Goal: Transaction & Acquisition: Purchase product/service

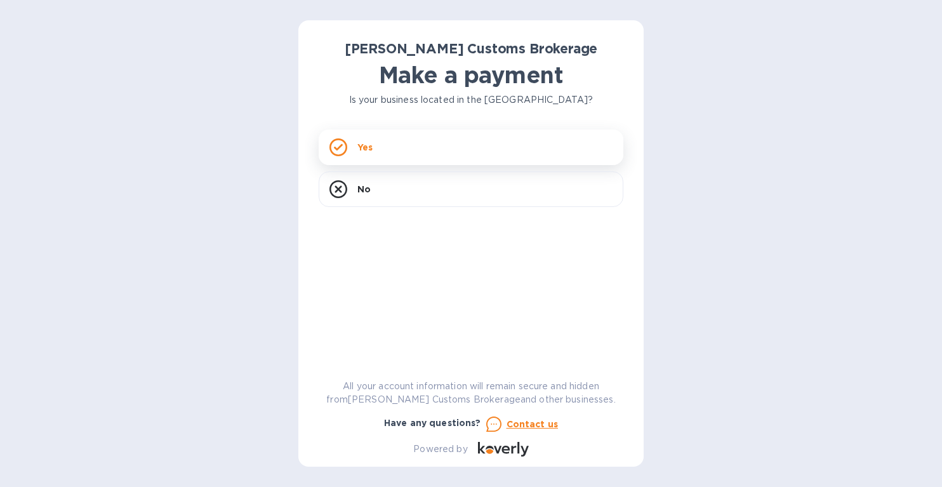
click at [386, 154] on div "Yes" at bounding box center [471, 147] width 305 height 36
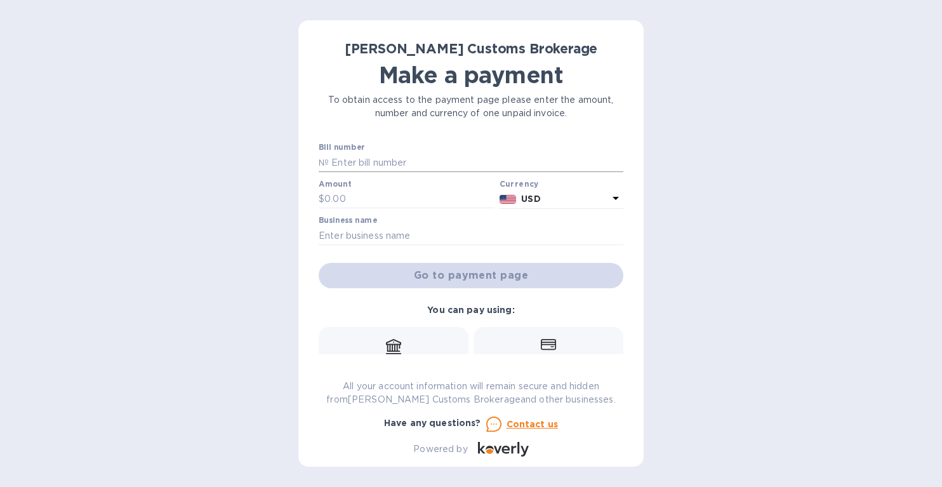
click at [338, 161] on input "text" at bounding box center [476, 162] width 294 height 19
paste input "00009691"
type input "00009691"
click at [345, 201] on input "text" at bounding box center [409, 199] width 170 height 19
type input "684.00"
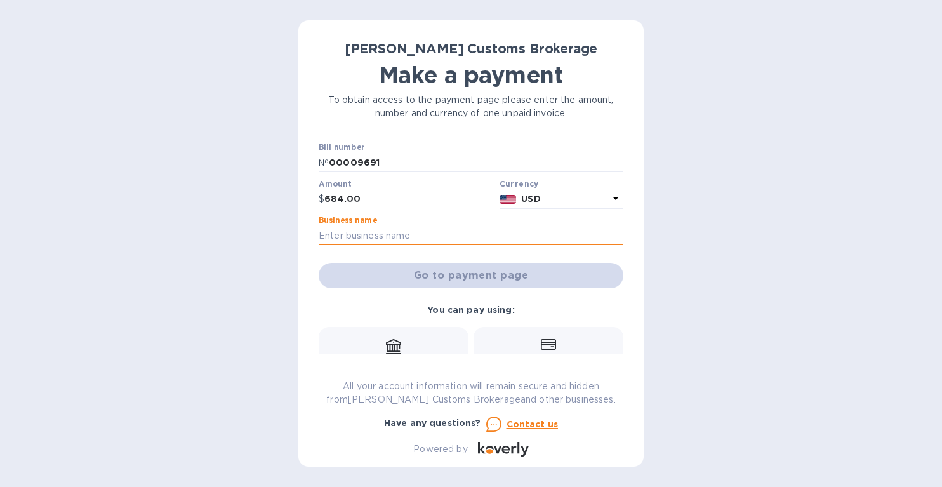
click at [348, 235] on input "text" at bounding box center [471, 235] width 305 height 19
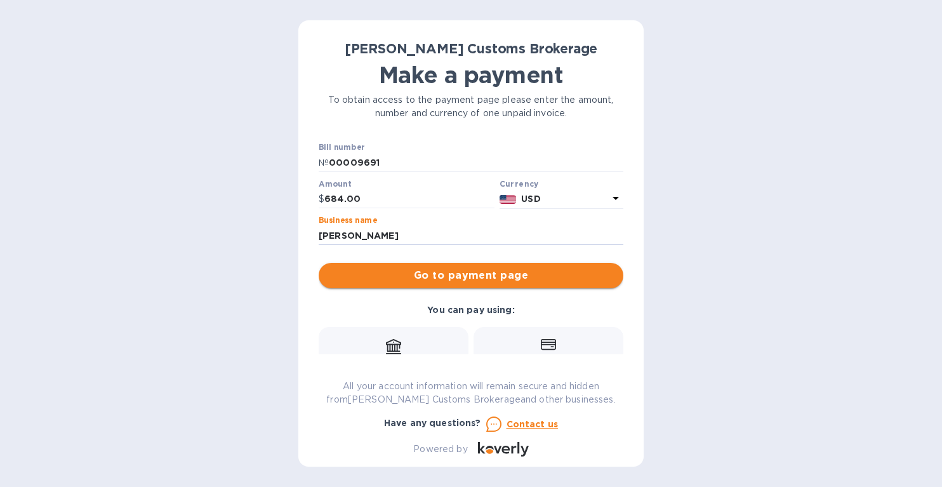
type input "[PERSON_NAME]"
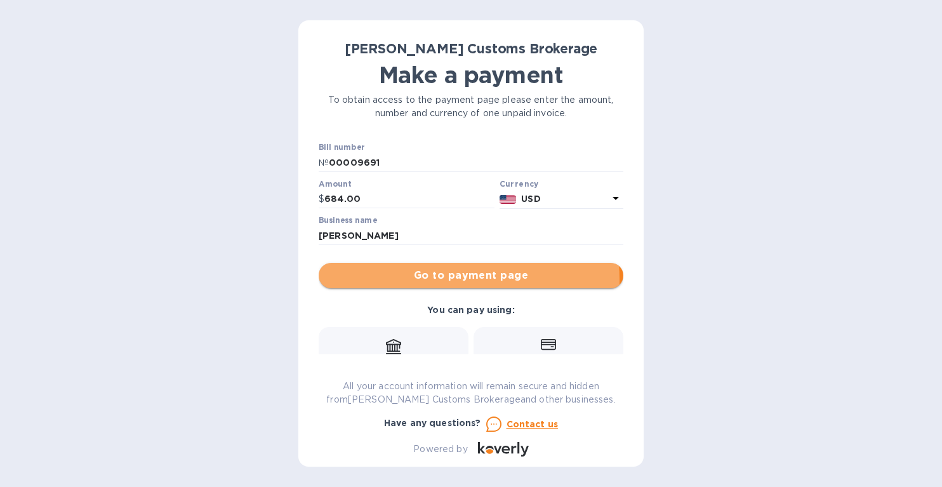
click at [432, 280] on span "Go to payment page" at bounding box center [471, 275] width 284 height 15
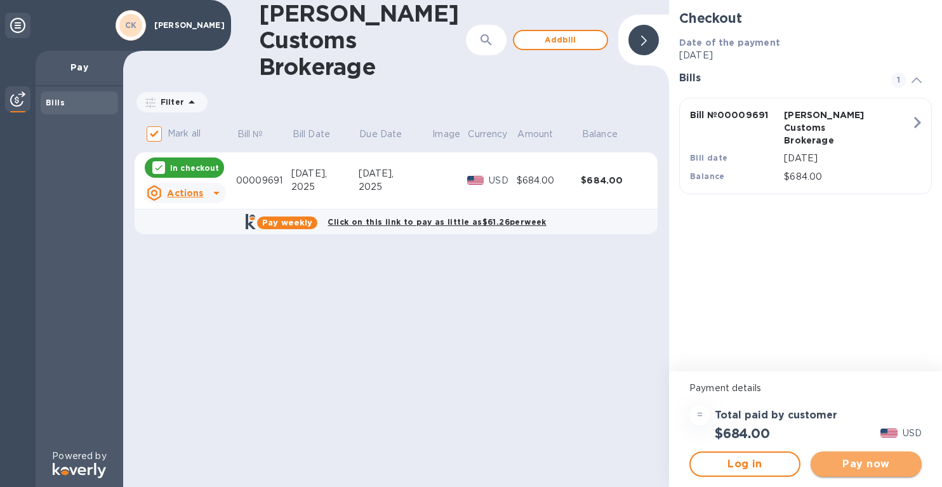
click at [841, 462] on span "Pay now" at bounding box center [866, 463] width 91 height 15
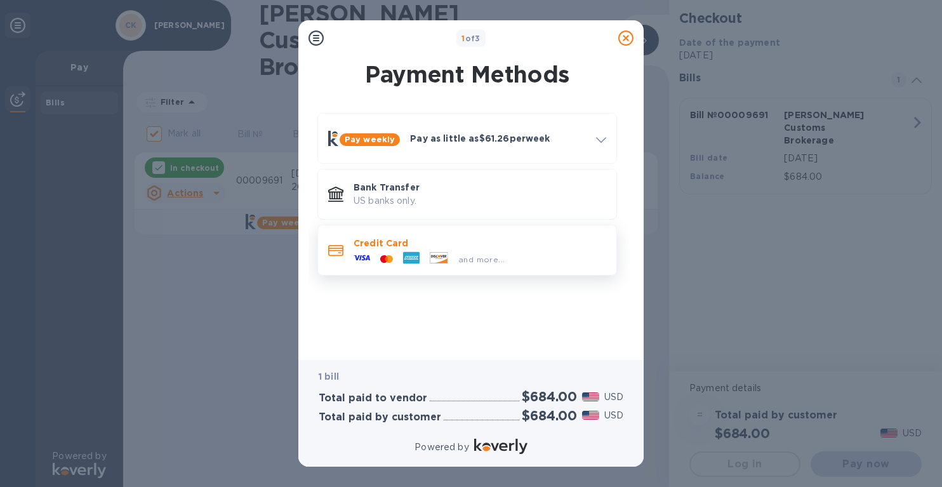
click at [430, 256] on icon at bounding box center [438, 257] width 17 height 11
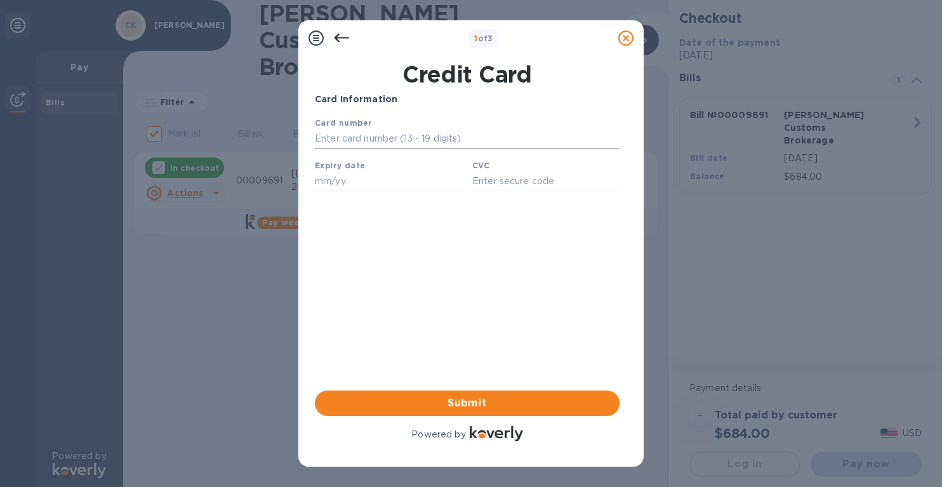
click at [366, 137] on input "text" at bounding box center [467, 138] width 305 height 19
type input "[CREDIT_CARD_NUMBER]"
type input "09/26"
click at [494, 180] on input "text" at bounding box center [545, 180] width 147 height 19
type input "005"
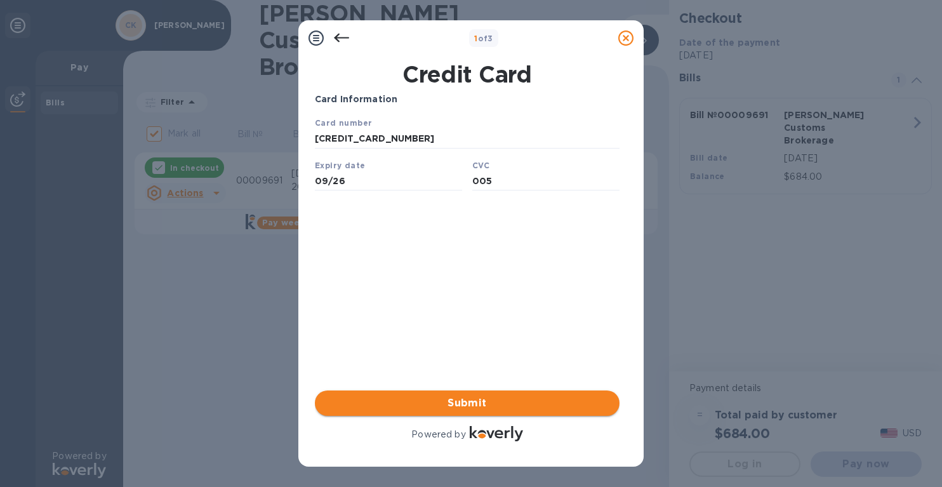
click at [464, 406] on span "Submit" at bounding box center [467, 402] width 284 height 15
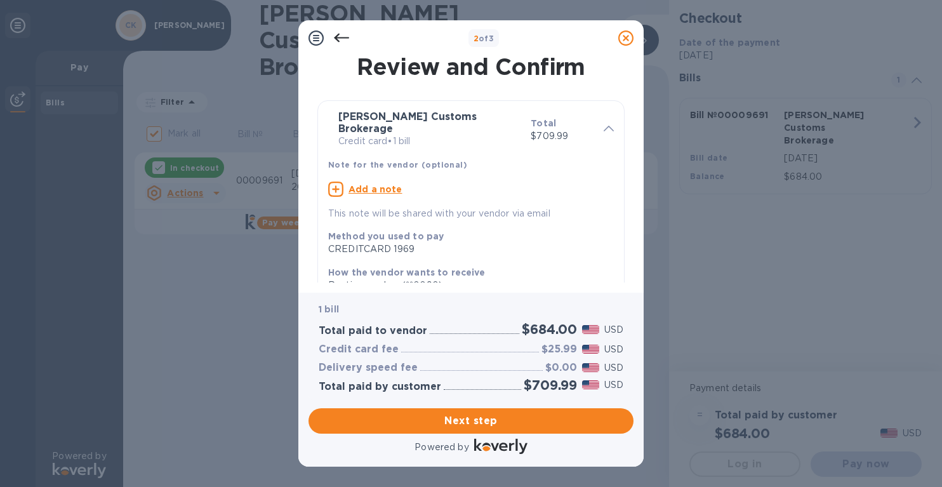
click at [338, 38] on icon at bounding box center [341, 38] width 15 height 9
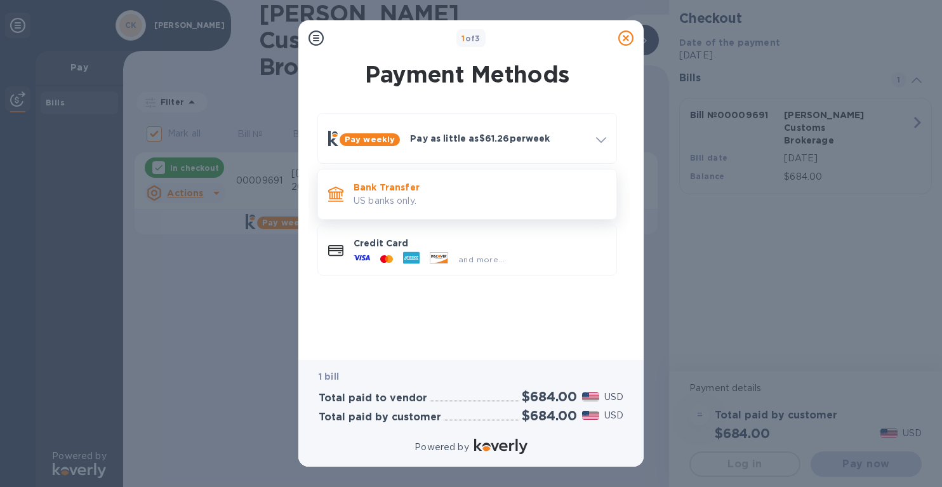
click at [362, 194] on p "US banks only." at bounding box center [479, 200] width 253 height 13
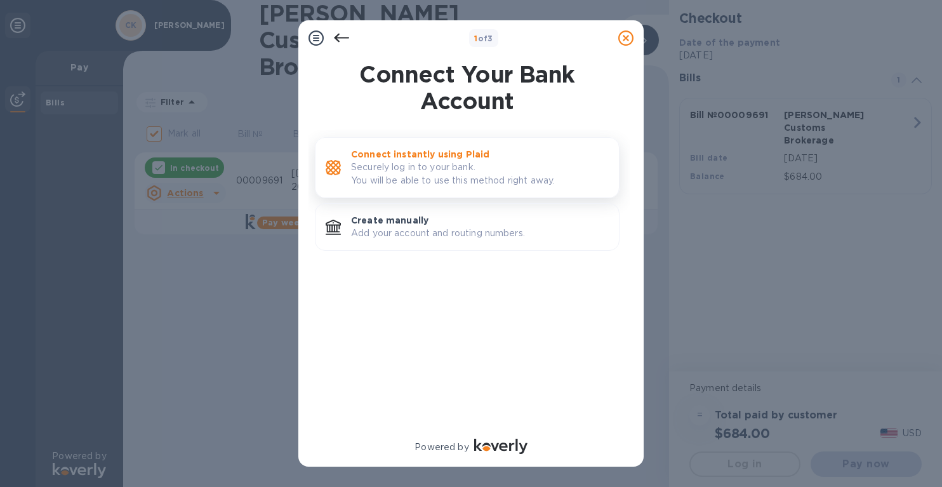
click at [400, 185] on p "Securely log in to your bank. You will be able to use this method right away." at bounding box center [480, 174] width 258 height 27
click at [339, 37] on icon at bounding box center [341, 38] width 15 height 9
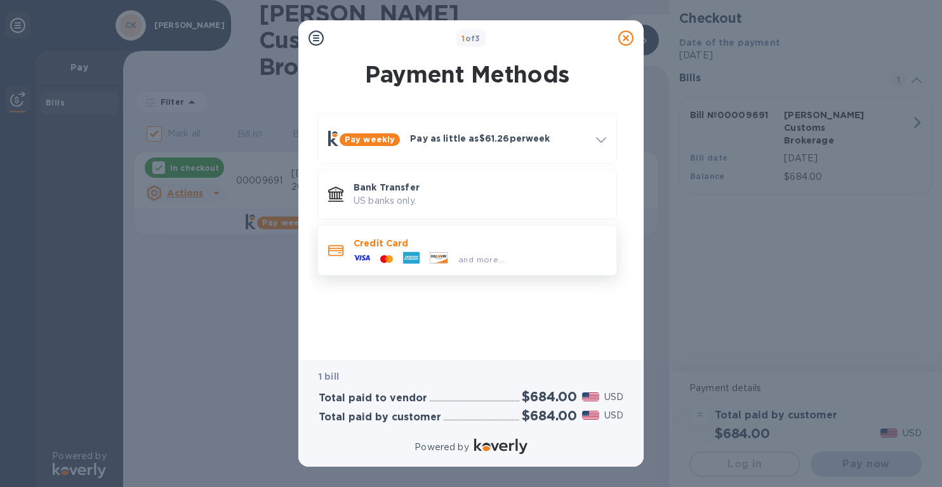
click at [370, 253] on div at bounding box center [361, 258] width 27 height 19
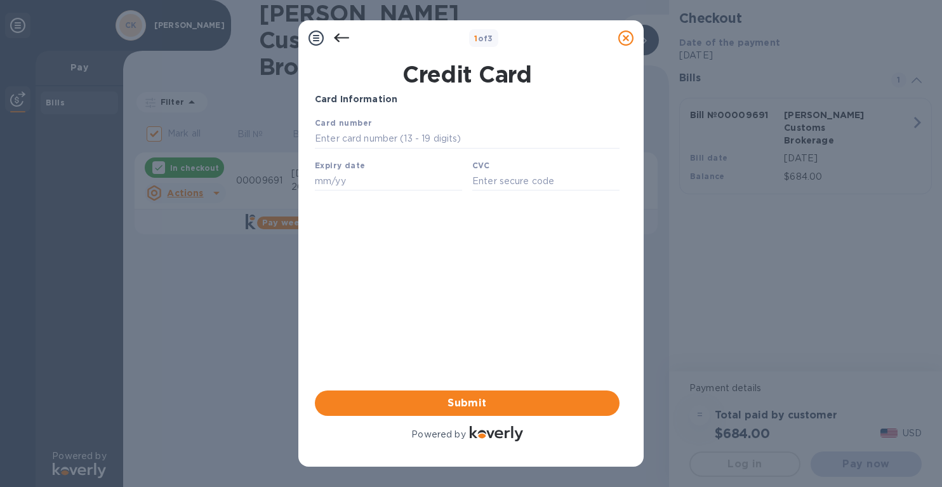
click at [381, 128] on div "Card number" at bounding box center [467, 132] width 315 height 43
click at [381, 139] on input "text" at bounding box center [467, 138] width 305 height 19
type input "[CREDIT_CARD_NUMBER]"
type input "09/26"
click at [514, 190] on input "text" at bounding box center [545, 180] width 147 height 19
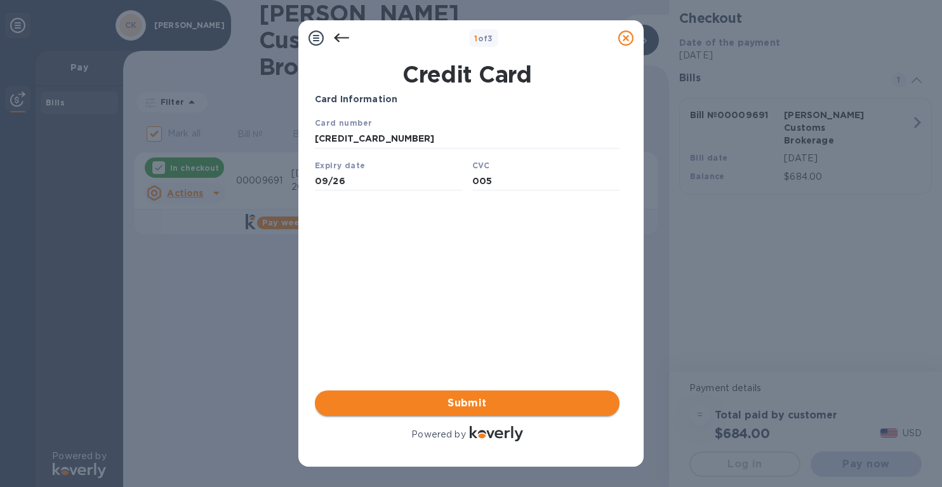
type input "005"
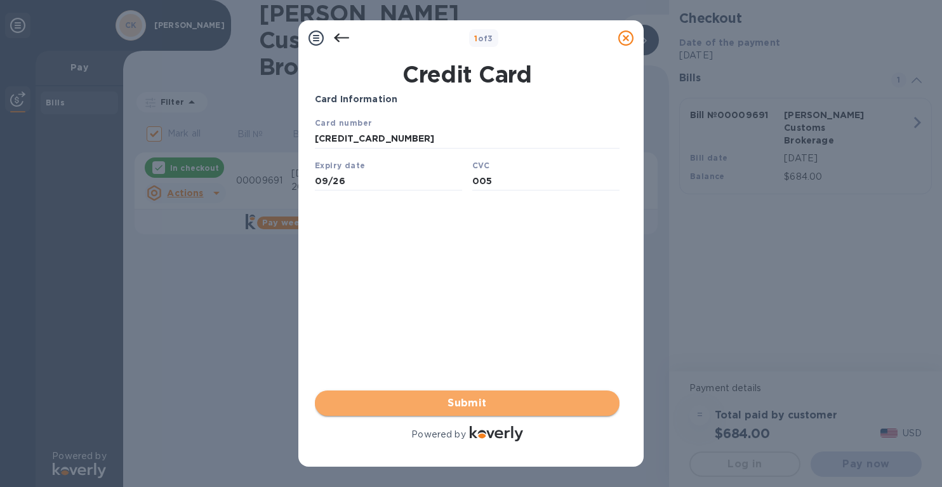
click at [461, 404] on span "Submit" at bounding box center [467, 402] width 284 height 15
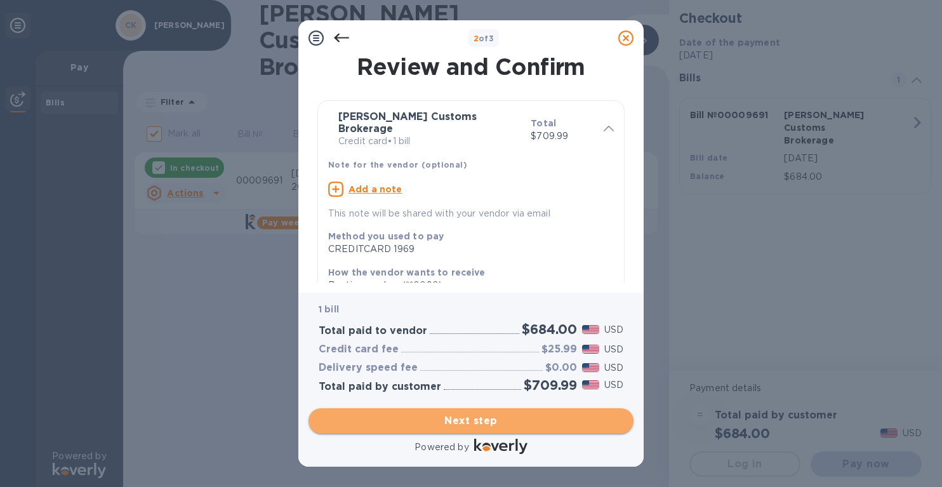
click at [476, 423] on span "Next step" at bounding box center [471, 420] width 305 height 15
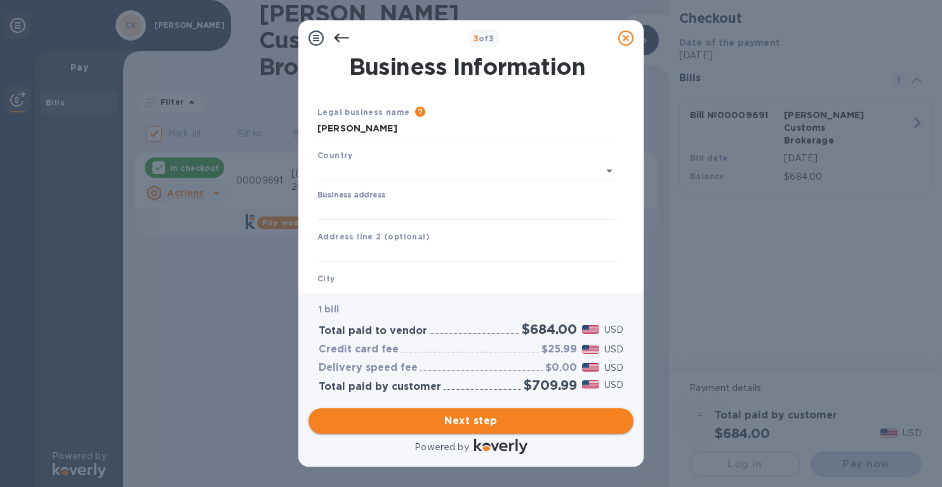
type input "[GEOGRAPHIC_DATA]"
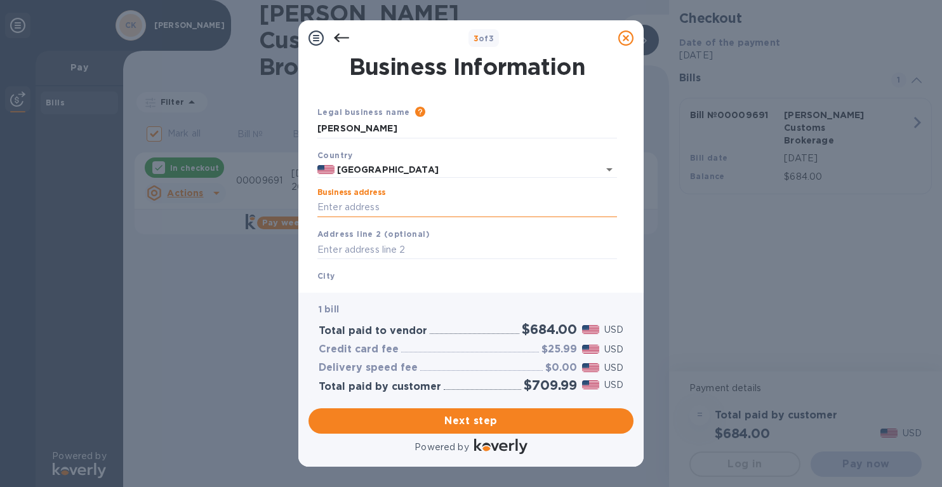
click at [397, 212] on input "Business address" at bounding box center [467, 207] width 300 height 19
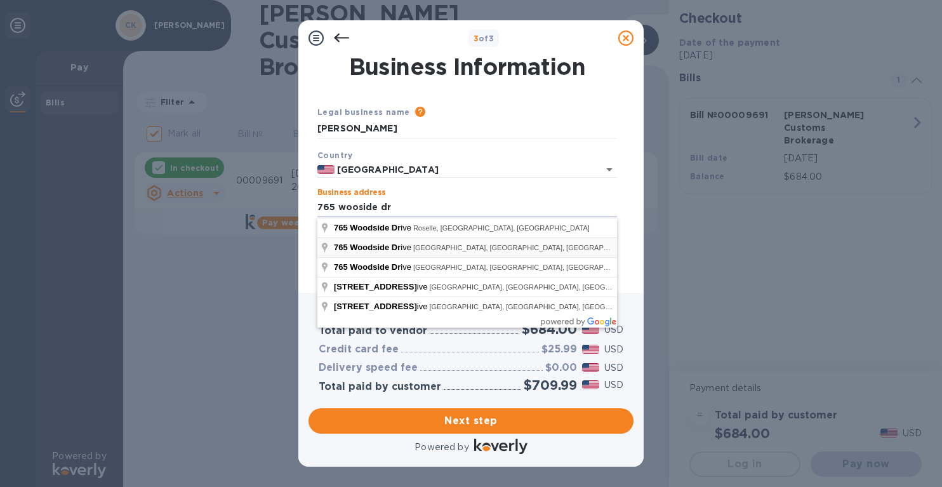
type input "[STREET_ADDRESS]"
type input "Woodside"
type input "CA"
type input "94062"
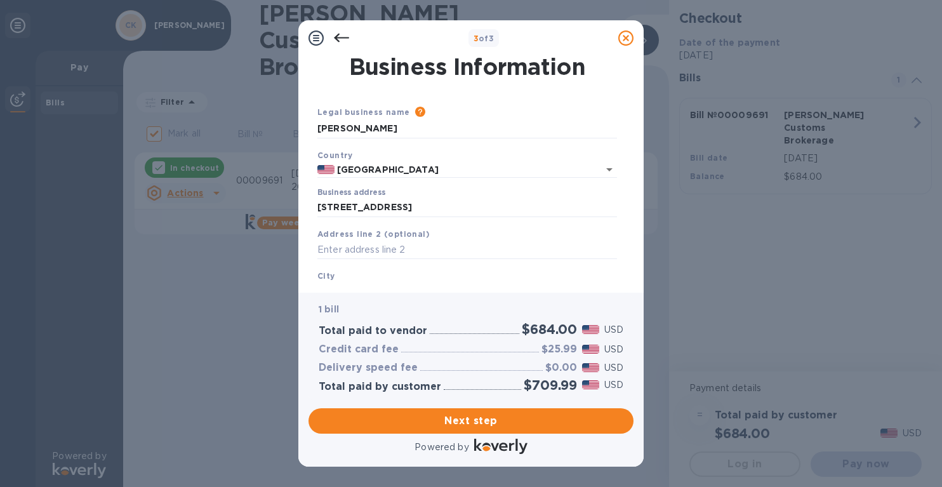
click at [394, 278] on div "City [GEOGRAPHIC_DATA]" at bounding box center [467, 285] width 310 height 43
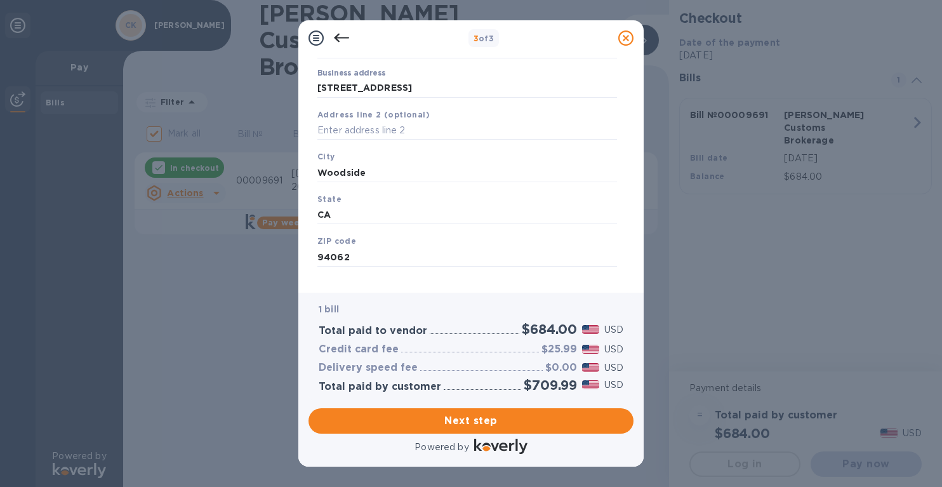
scroll to position [135, 0]
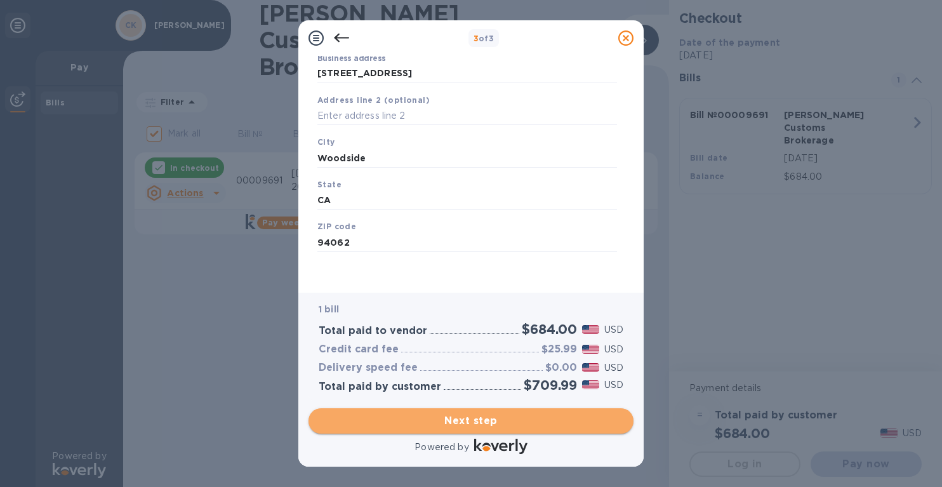
click at [463, 423] on span "Next step" at bounding box center [471, 420] width 305 height 15
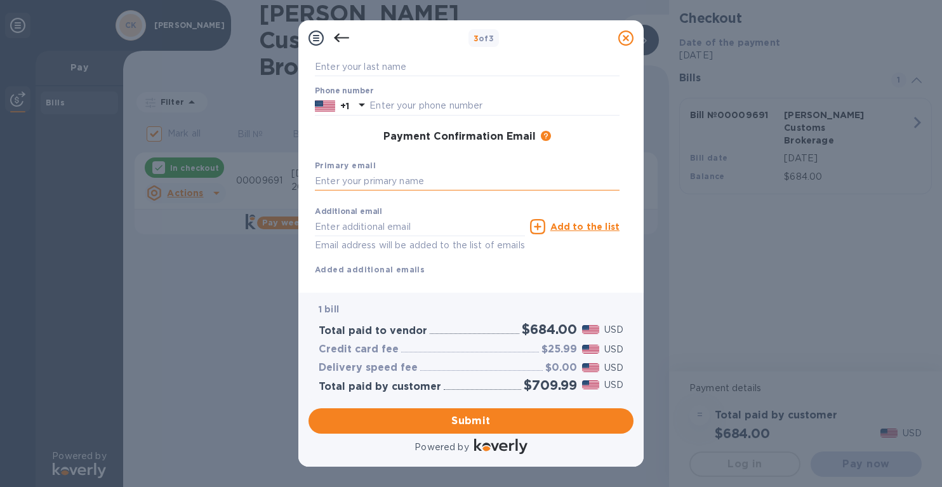
click at [419, 180] on input "text" at bounding box center [467, 181] width 305 height 19
type input "6502475169"
click at [406, 225] on input "text" at bounding box center [420, 226] width 210 height 19
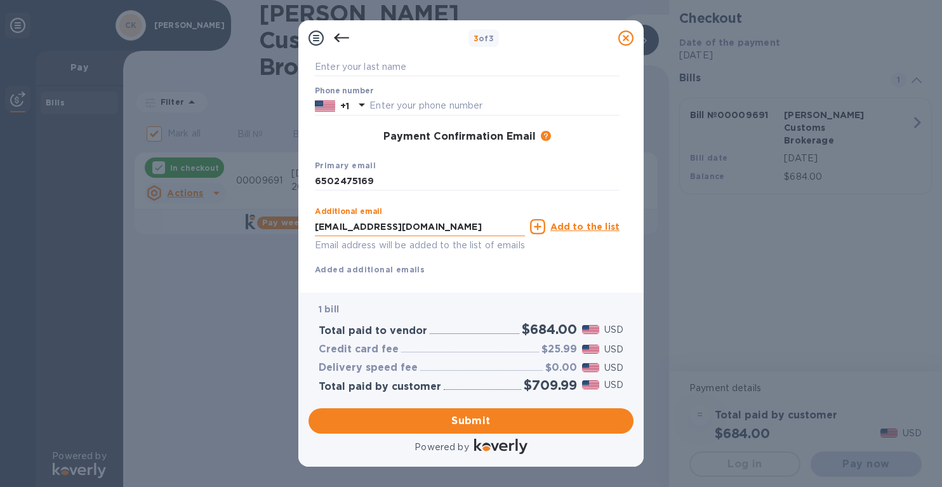
type input "[EMAIL_ADDRESS][DOMAIN_NAME]"
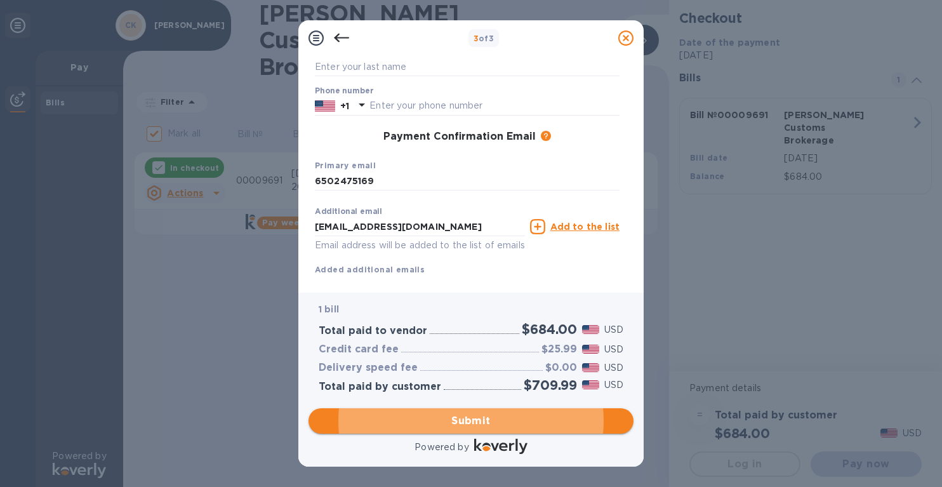
click at [458, 423] on span "Submit" at bounding box center [471, 420] width 305 height 15
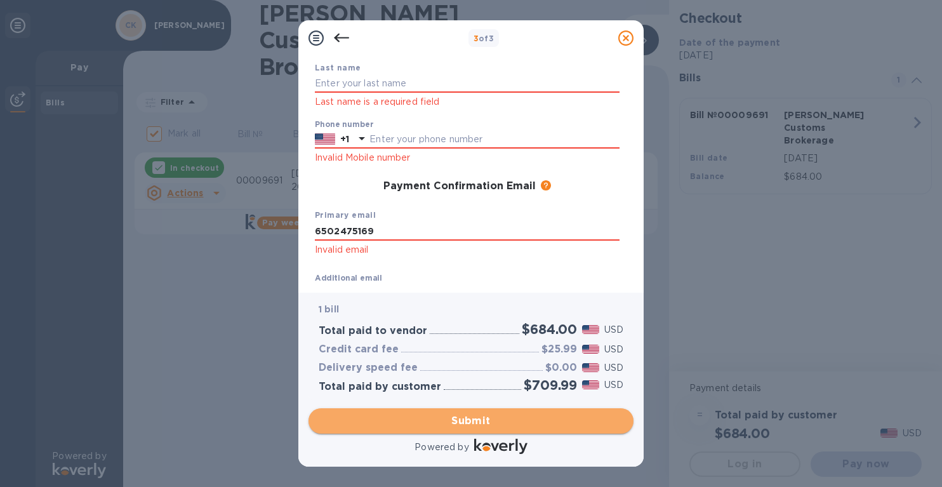
scroll to position [152, 0]
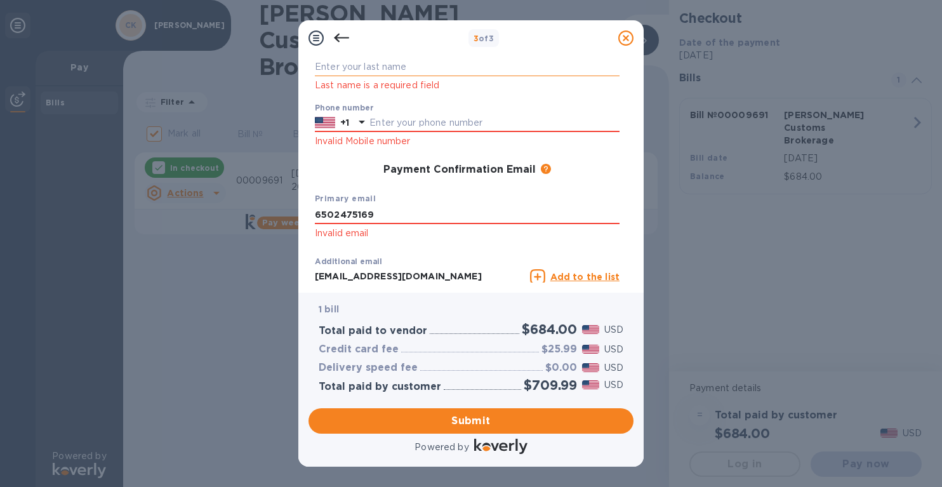
click at [385, 65] on input "text" at bounding box center [467, 67] width 305 height 19
type input "[PERSON_NAME]"
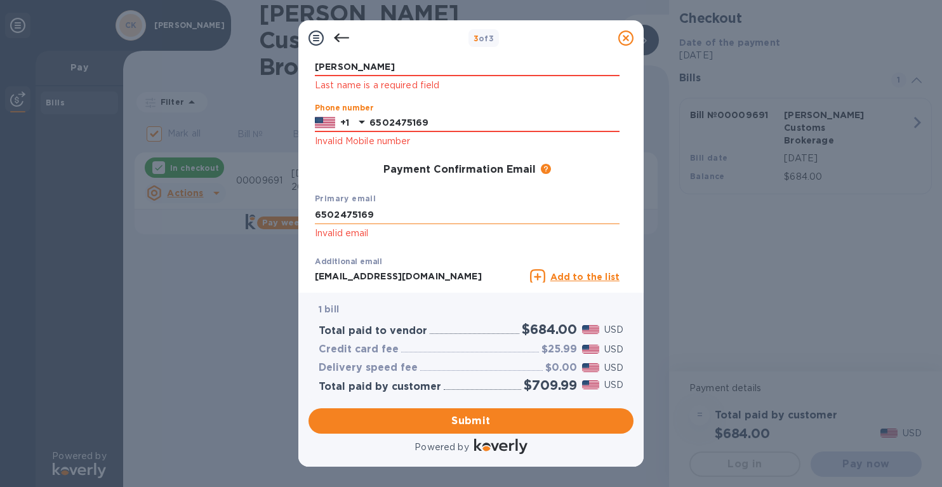
type input "6502475169"
click at [412, 218] on input "6502475169" at bounding box center [467, 214] width 305 height 19
type input "[EMAIL_ADDRESS][DOMAIN_NAME]"
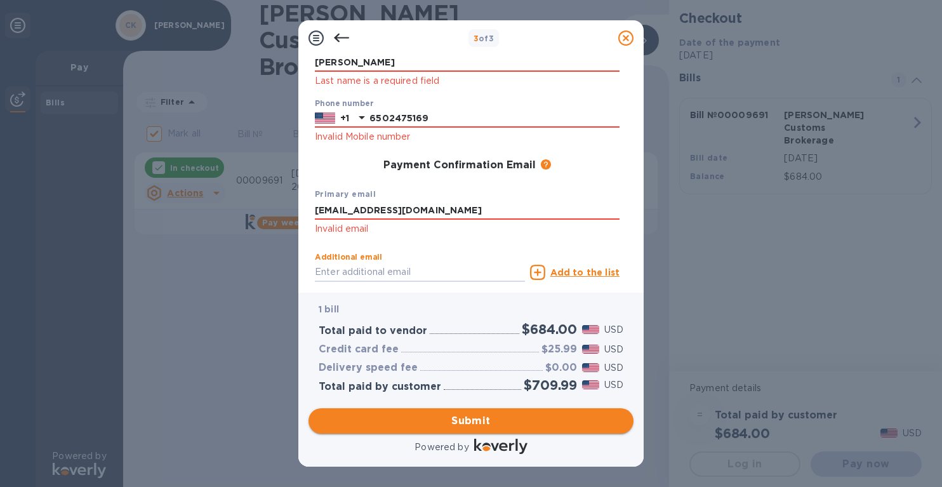
click at [449, 420] on span "Submit" at bounding box center [471, 420] width 305 height 15
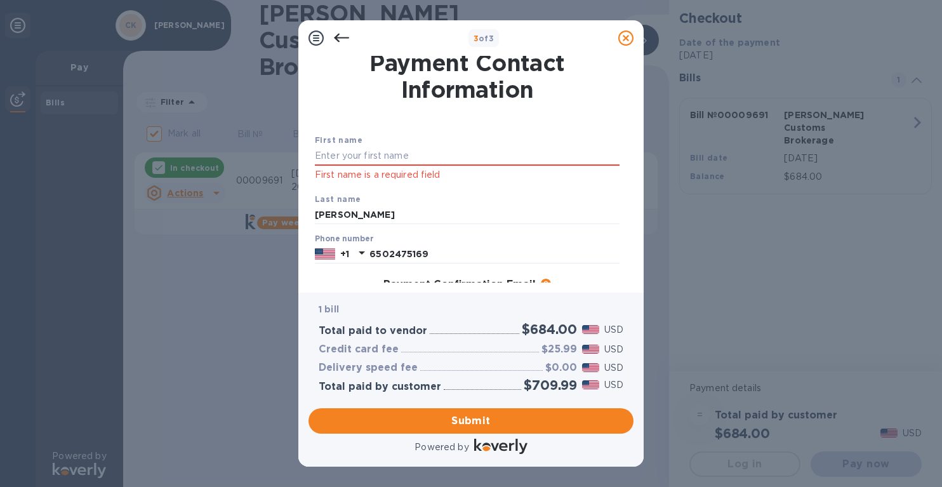
scroll to position [0, 0]
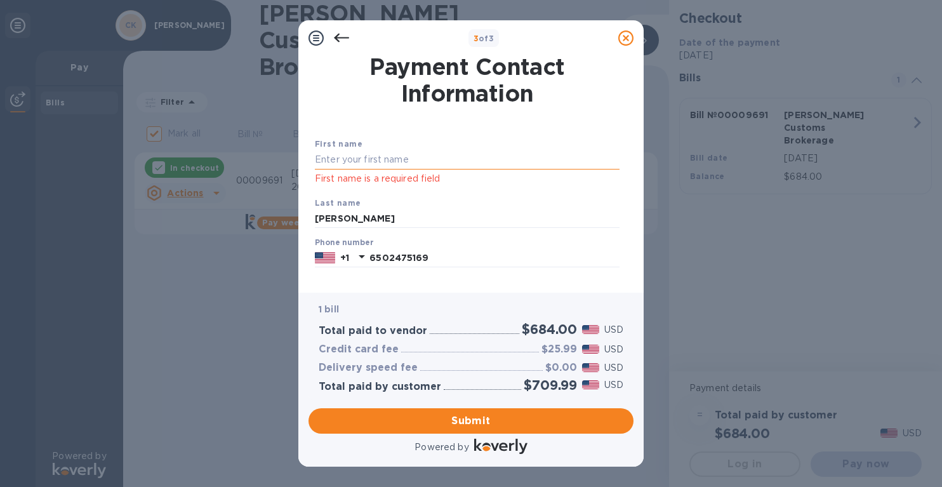
click at [402, 155] on input "text" at bounding box center [467, 159] width 305 height 19
type input "[PERSON_NAME]"
click at [402, 144] on div "First name [PERSON_NAME] First name is a required field" at bounding box center [467, 161] width 315 height 59
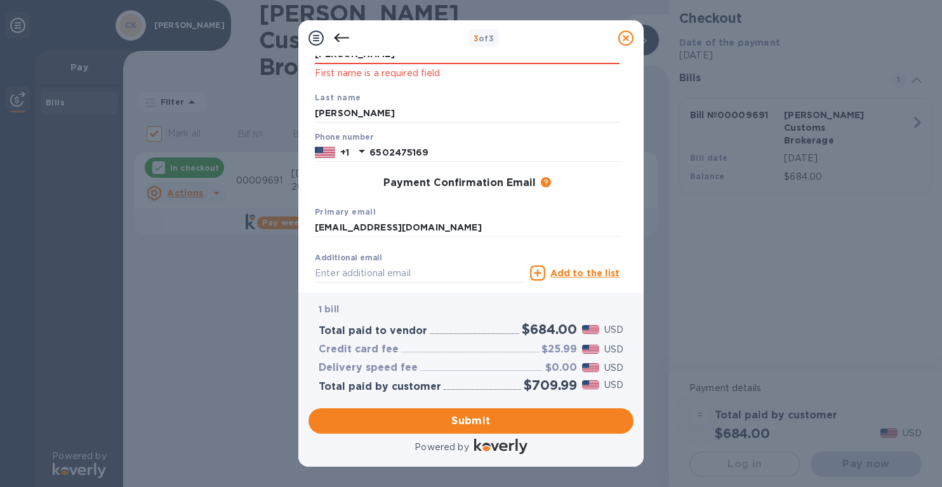
scroll to position [182, 0]
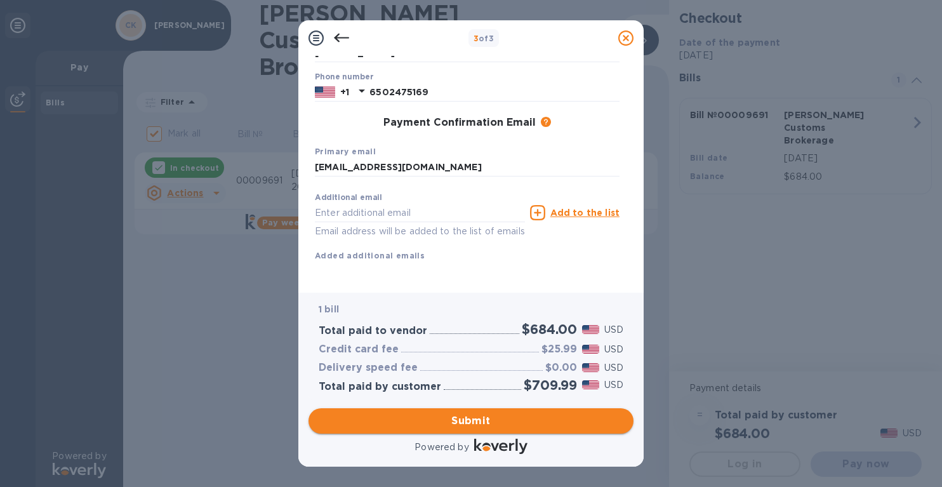
click at [463, 418] on span "Submit" at bounding box center [471, 420] width 305 height 15
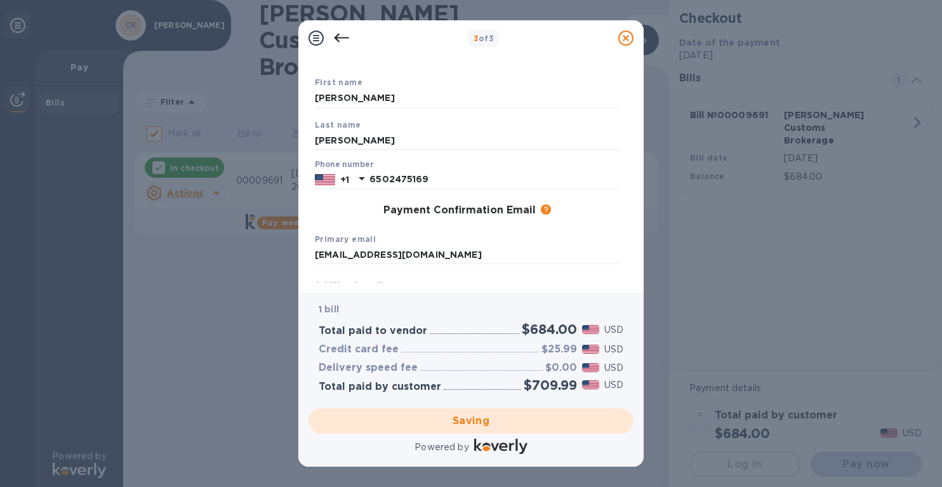
scroll to position [165, 0]
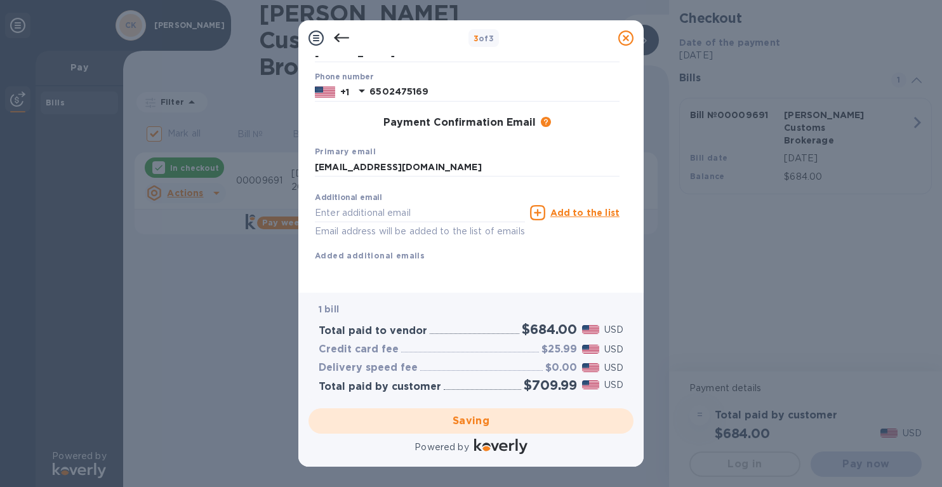
checkbox input "false"
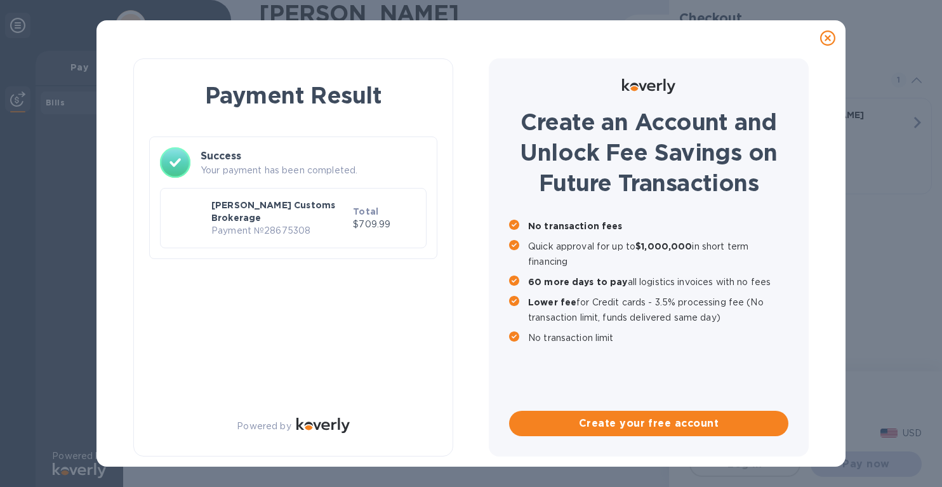
scroll to position [0, 0]
